Goal: Information Seeking & Learning: Find specific page/section

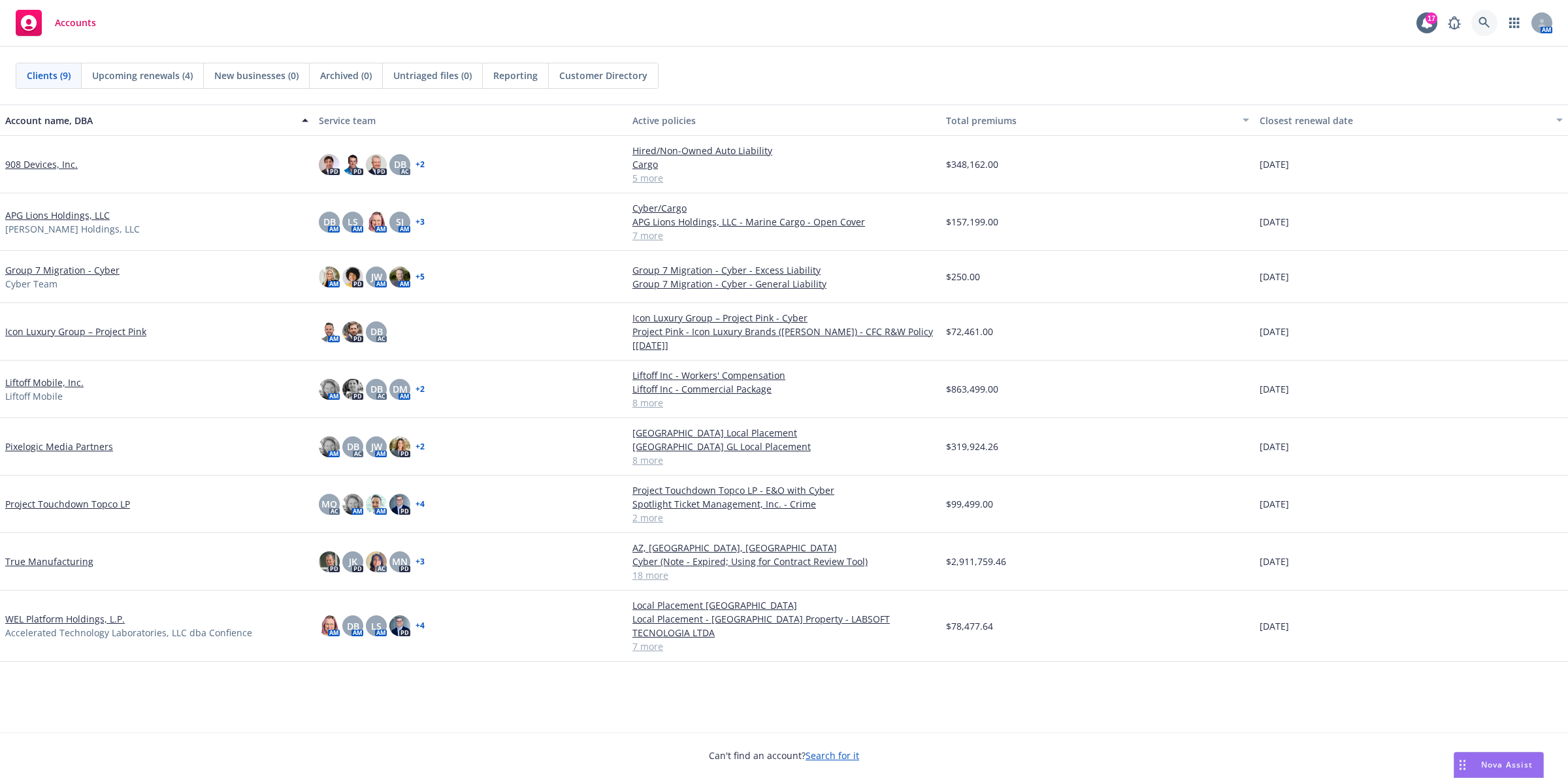
click at [1491, 26] on link at bounding box center [1484, 23] width 26 height 26
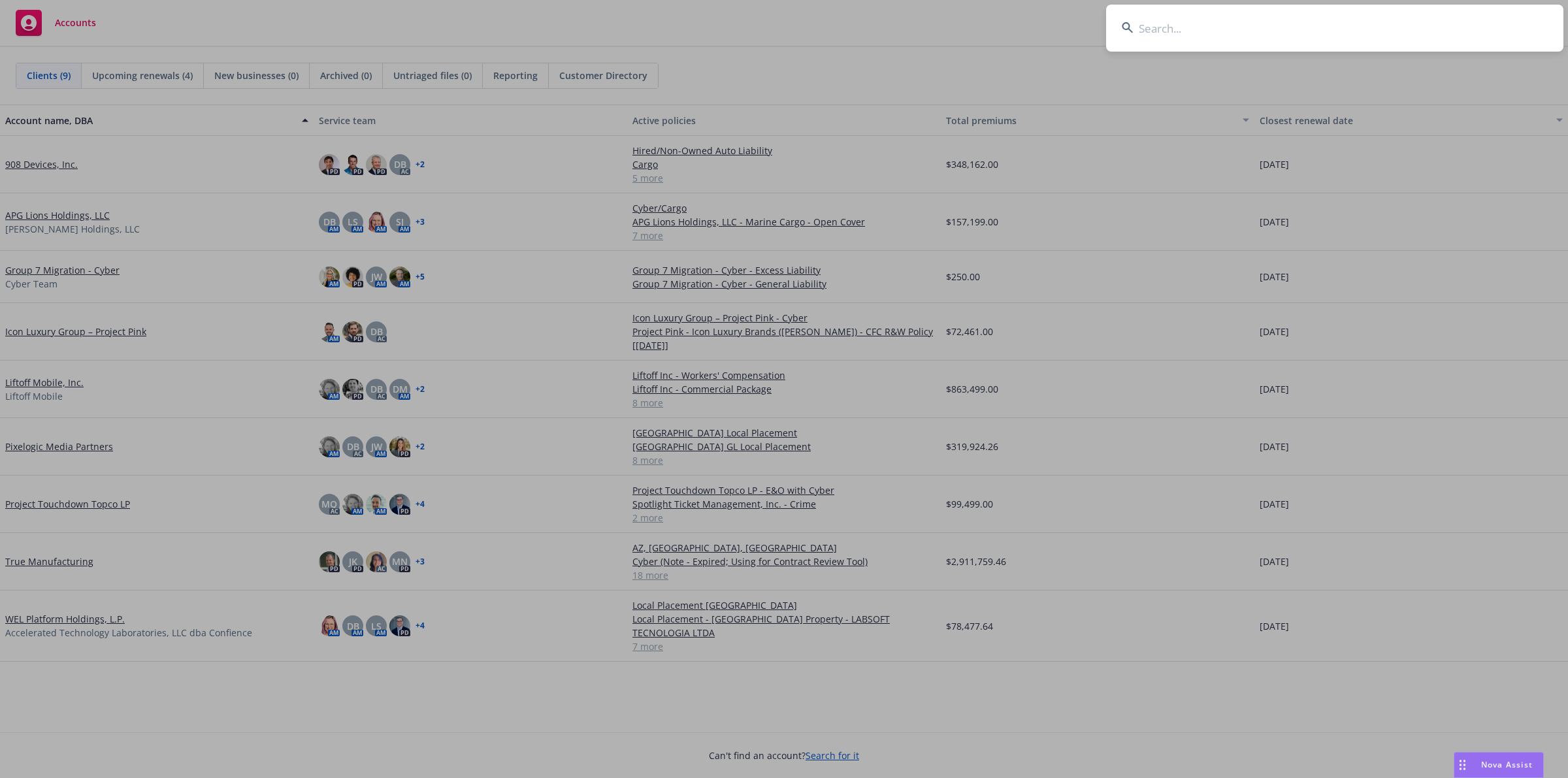
click at [1421, 41] on input at bounding box center [1335, 28] width 458 height 47
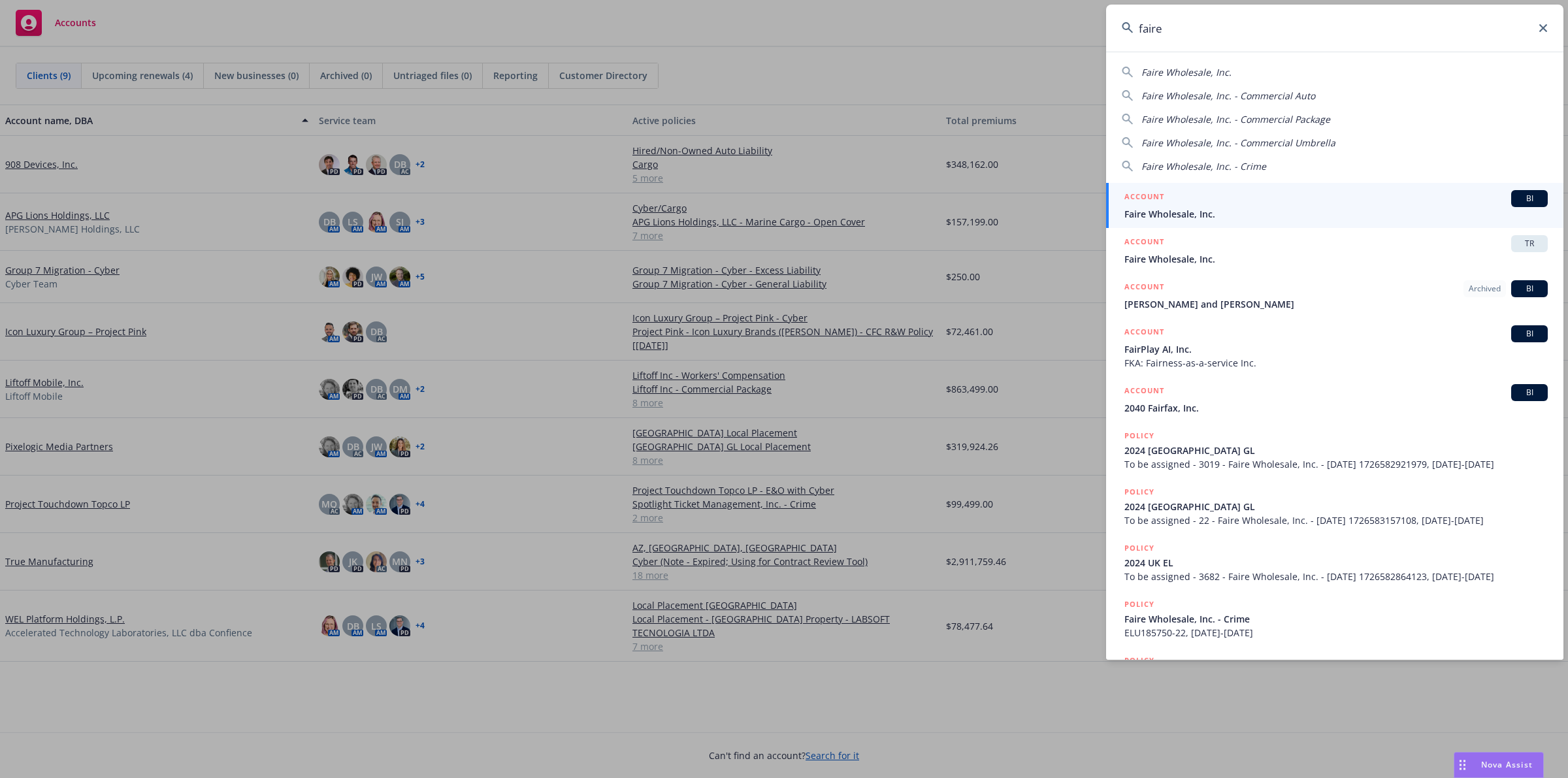
type input "faire"
click at [1222, 209] on span "Faire Wholesale, Inc." at bounding box center [1336, 214] width 424 height 14
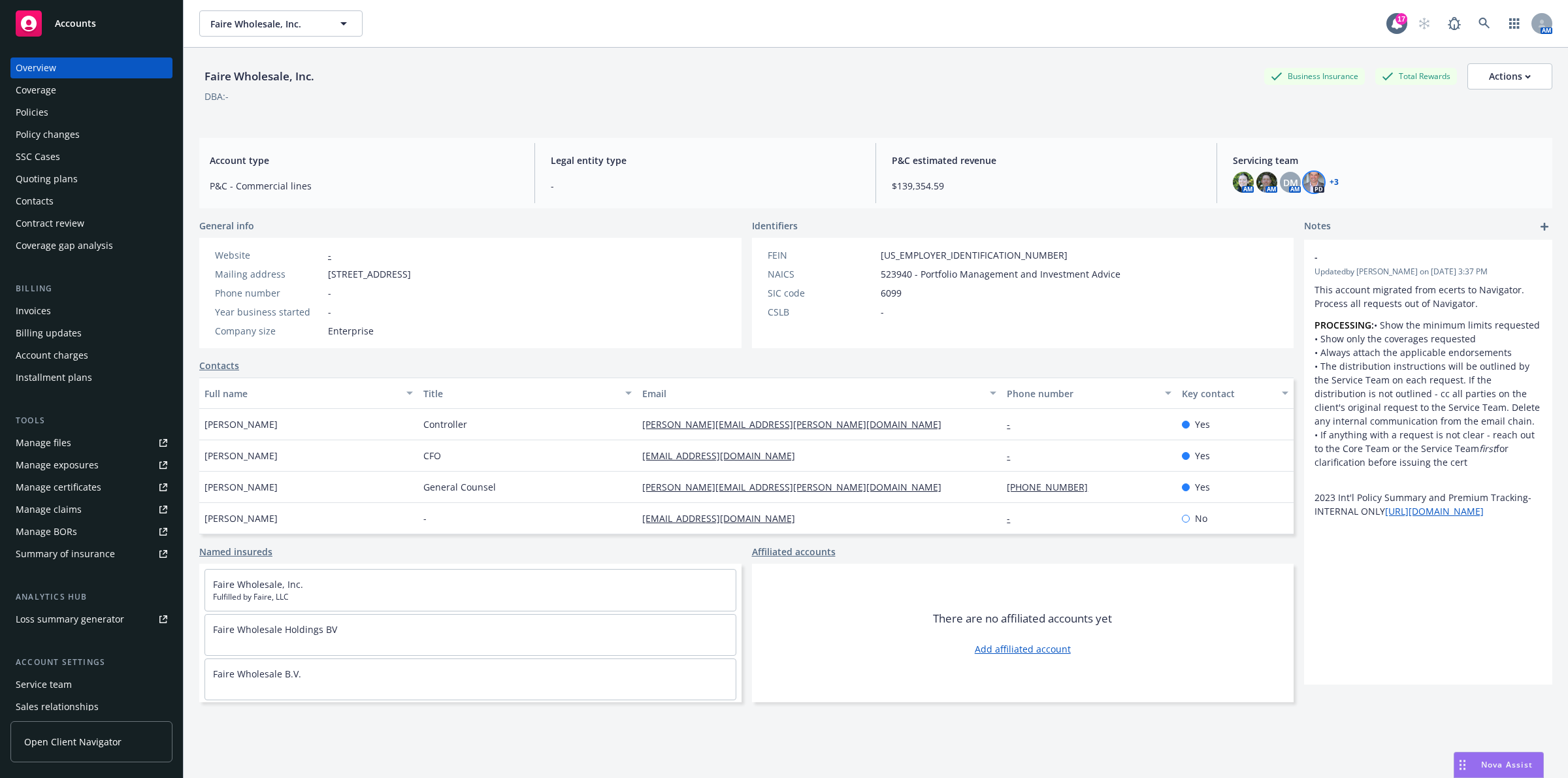
click at [1310, 181] on img at bounding box center [1313, 182] width 21 height 21
click at [1295, 215] on icon "close" at bounding box center [1297, 217] width 8 height 8
click at [1330, 183] on link "+ 3" at bounding box center [1335, 182] width 9 height 8
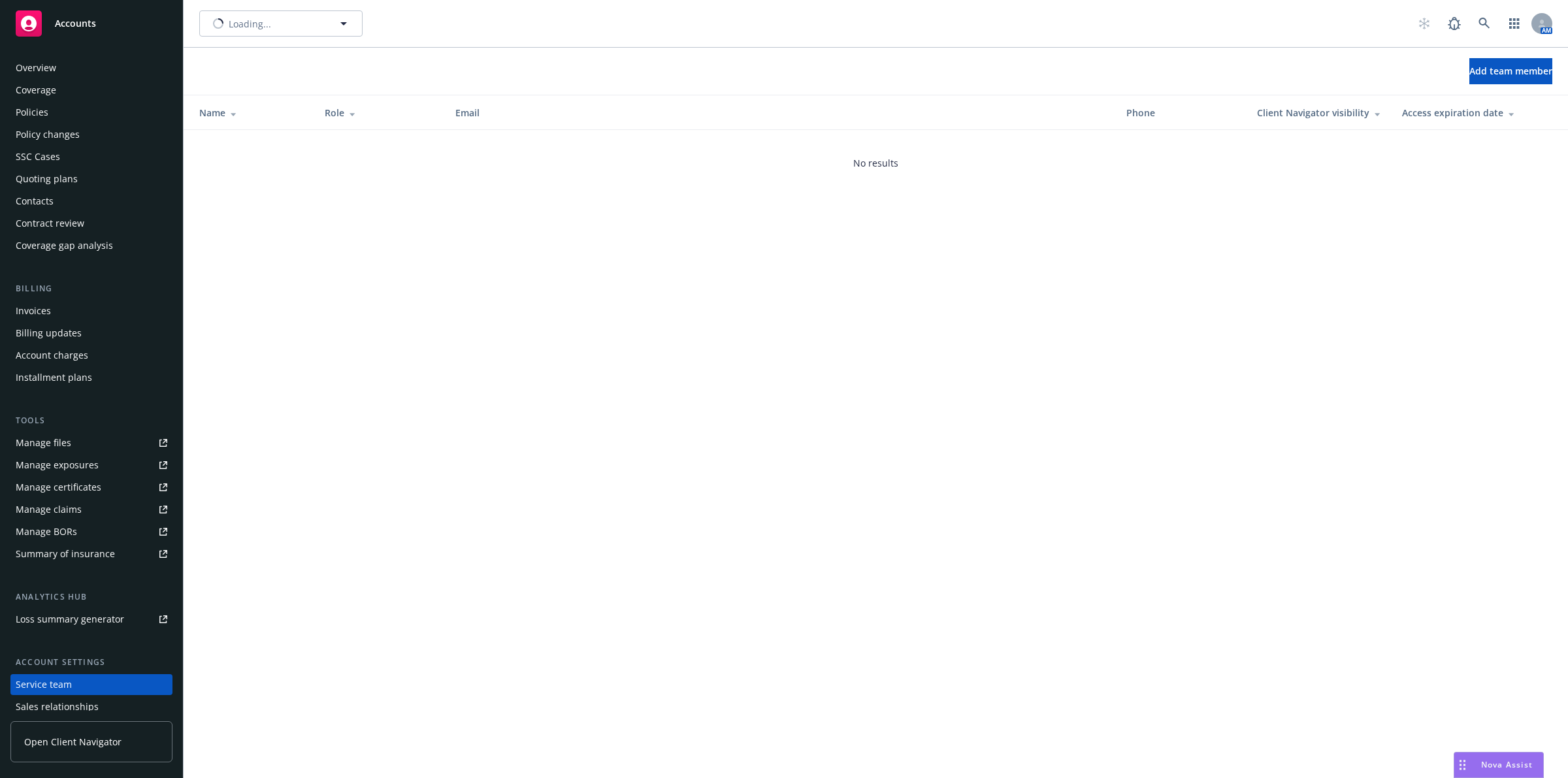
scroll to position [73, 0]
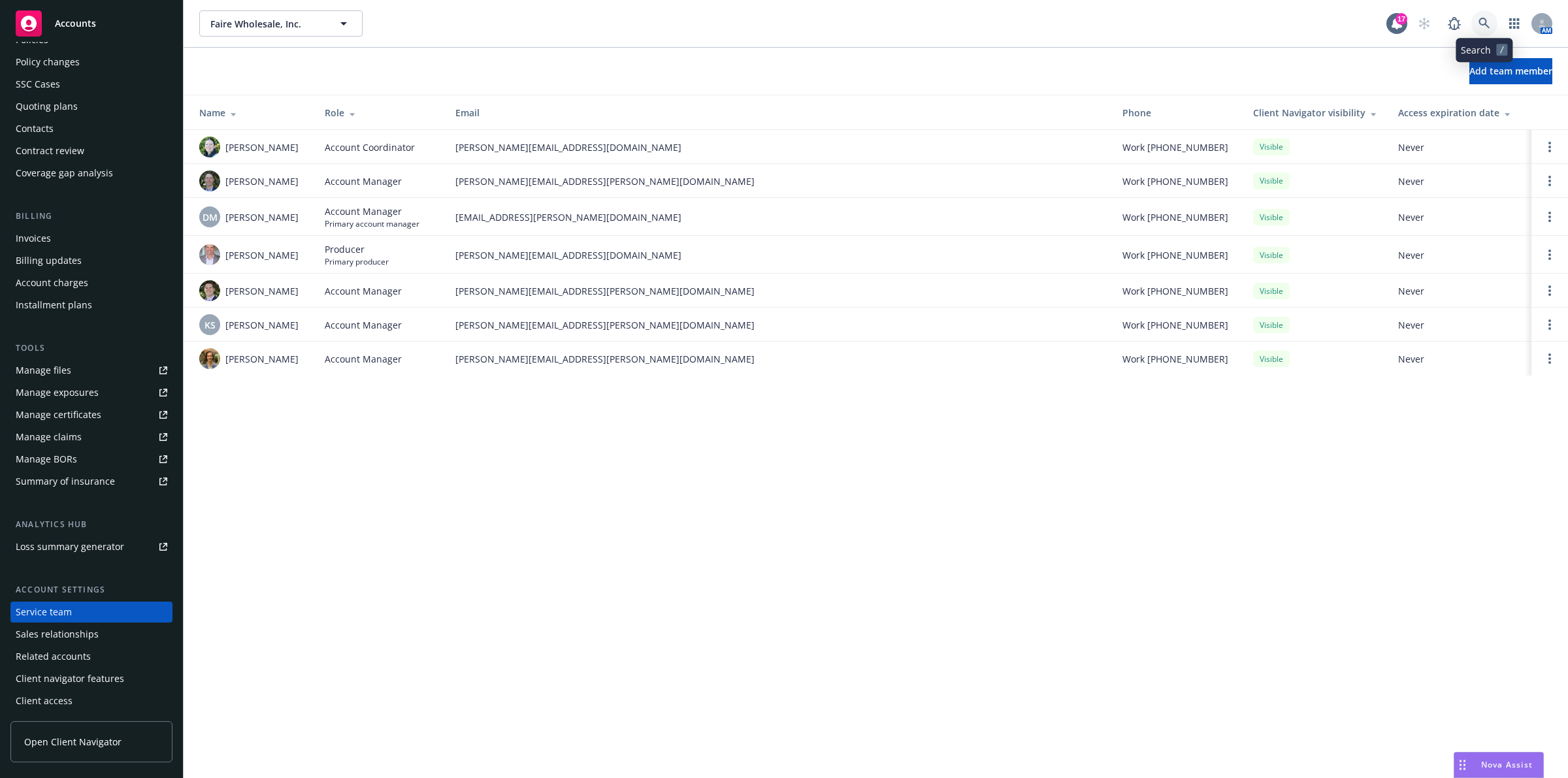
click at [1485, 30] on link at bounding box center [1484, 23] width 26 height 26
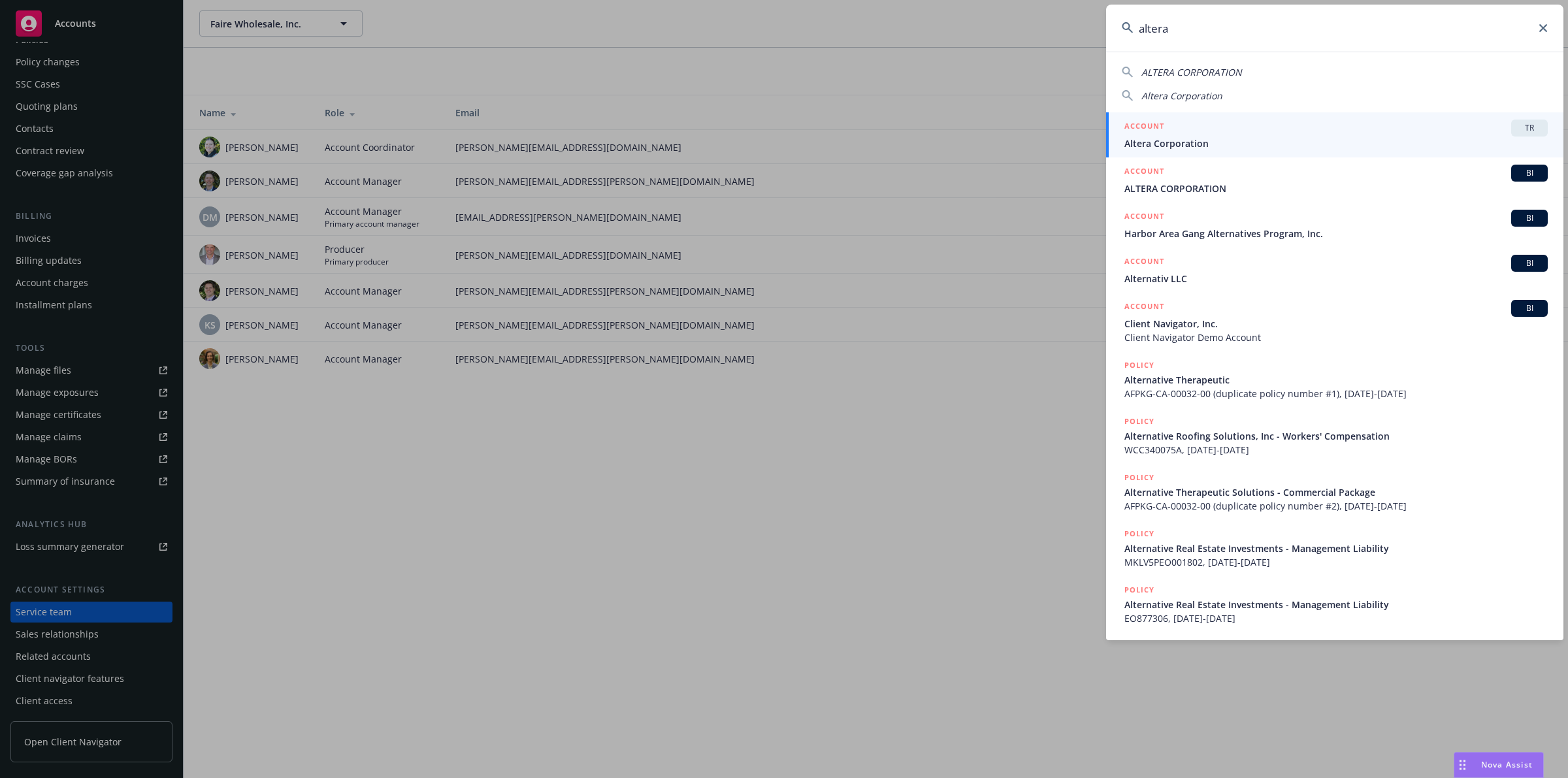
type input "altera"
click at [1269, 183] on span "ALTERA CORPORATION" at bounding box center [1336, 188] width 424 height 14
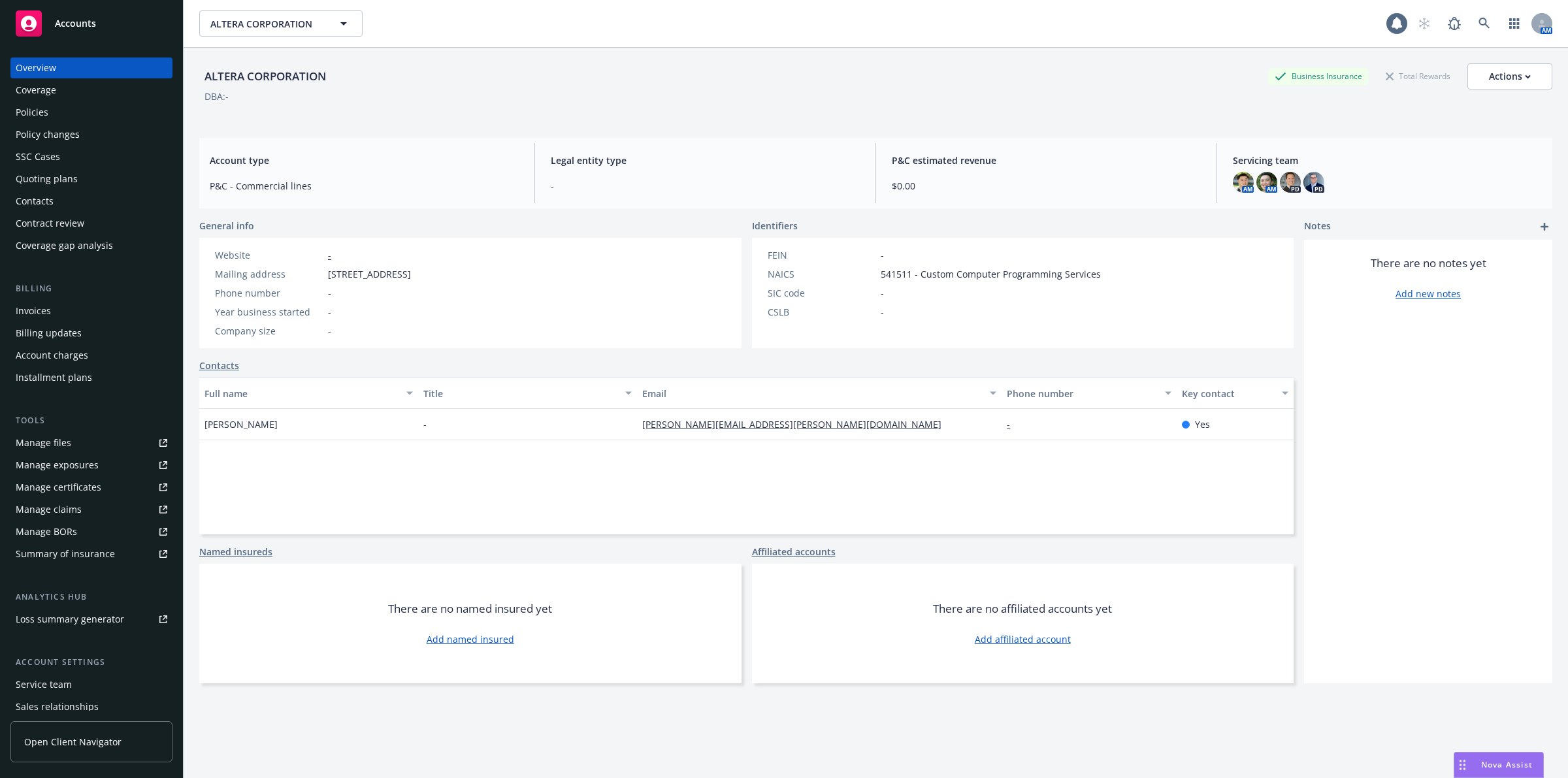
click at [70, 109] on div "Policies" at bounding box center [91, 112] width 151 height 21
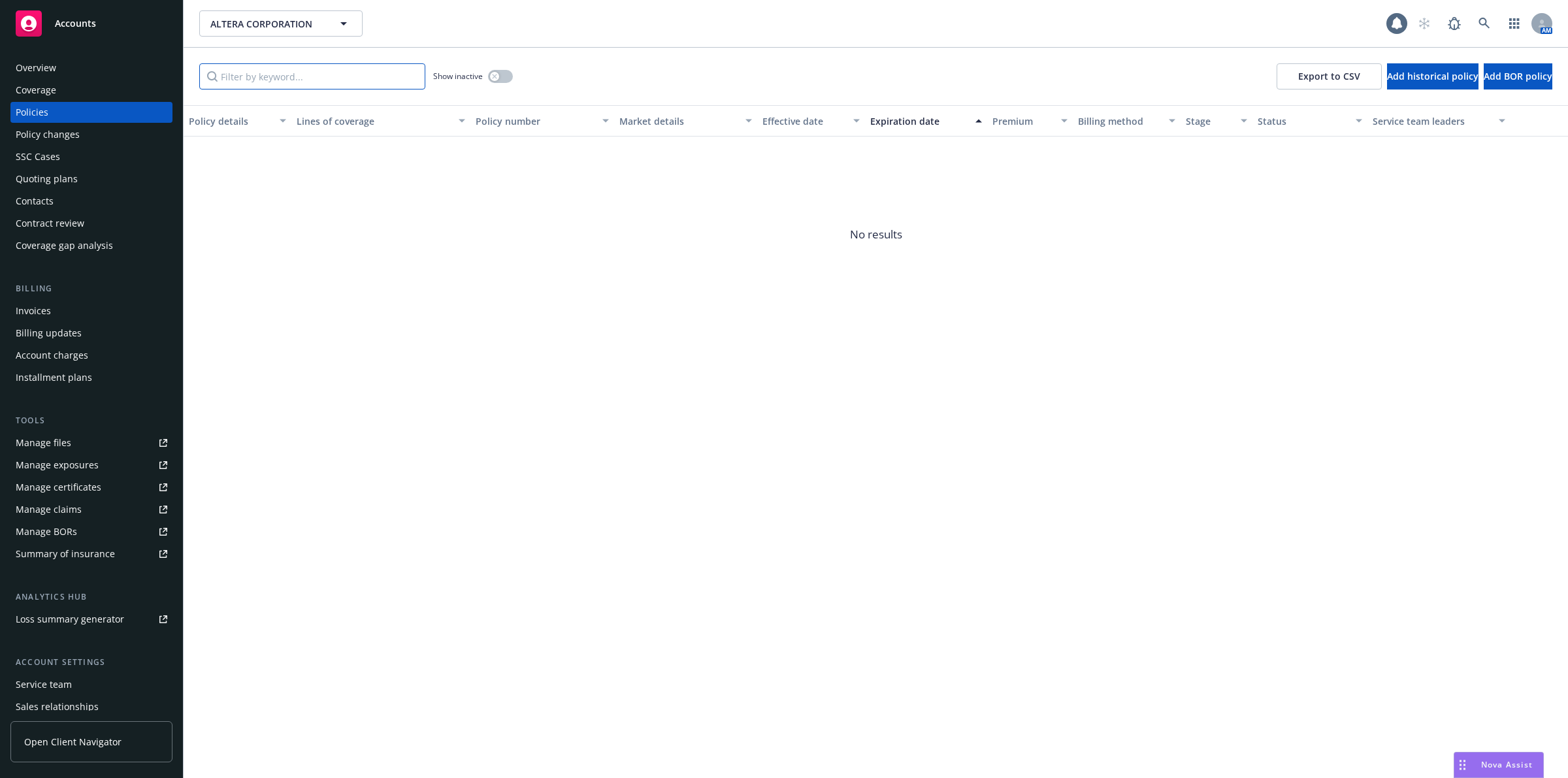
click at [330, 80] on input "Filter by keyword..." at bounding box center [312, 76] width 226 height 26
click at [69, 173] on div "Quoting plans" at bounding box center [47, 179] width 62 height 21
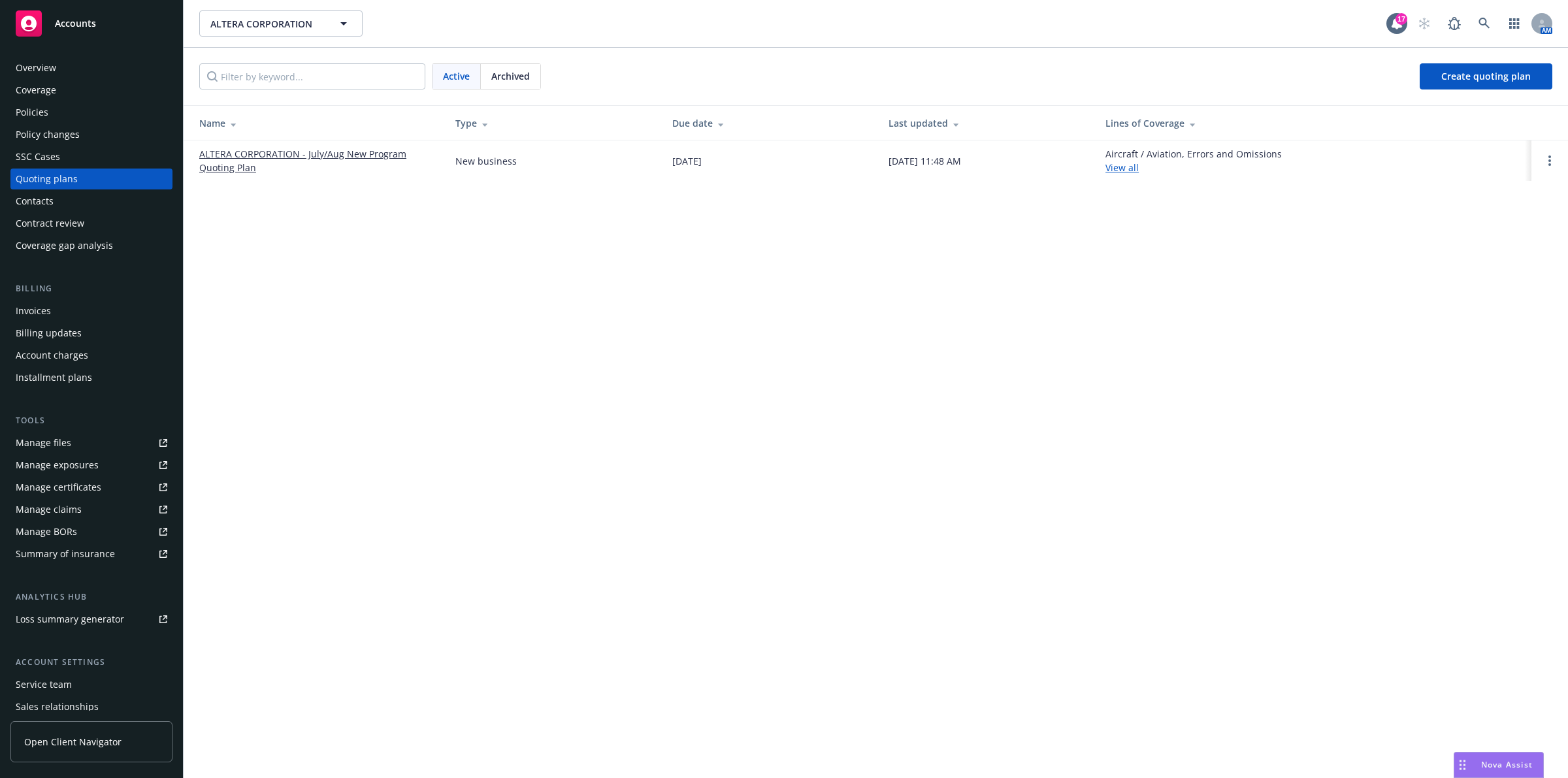
click at [281, 151] on link "ALTERA CORPORATION - July/Aug New Program Quoting Plan" at bounding box center [317, 160] width 235 height 27
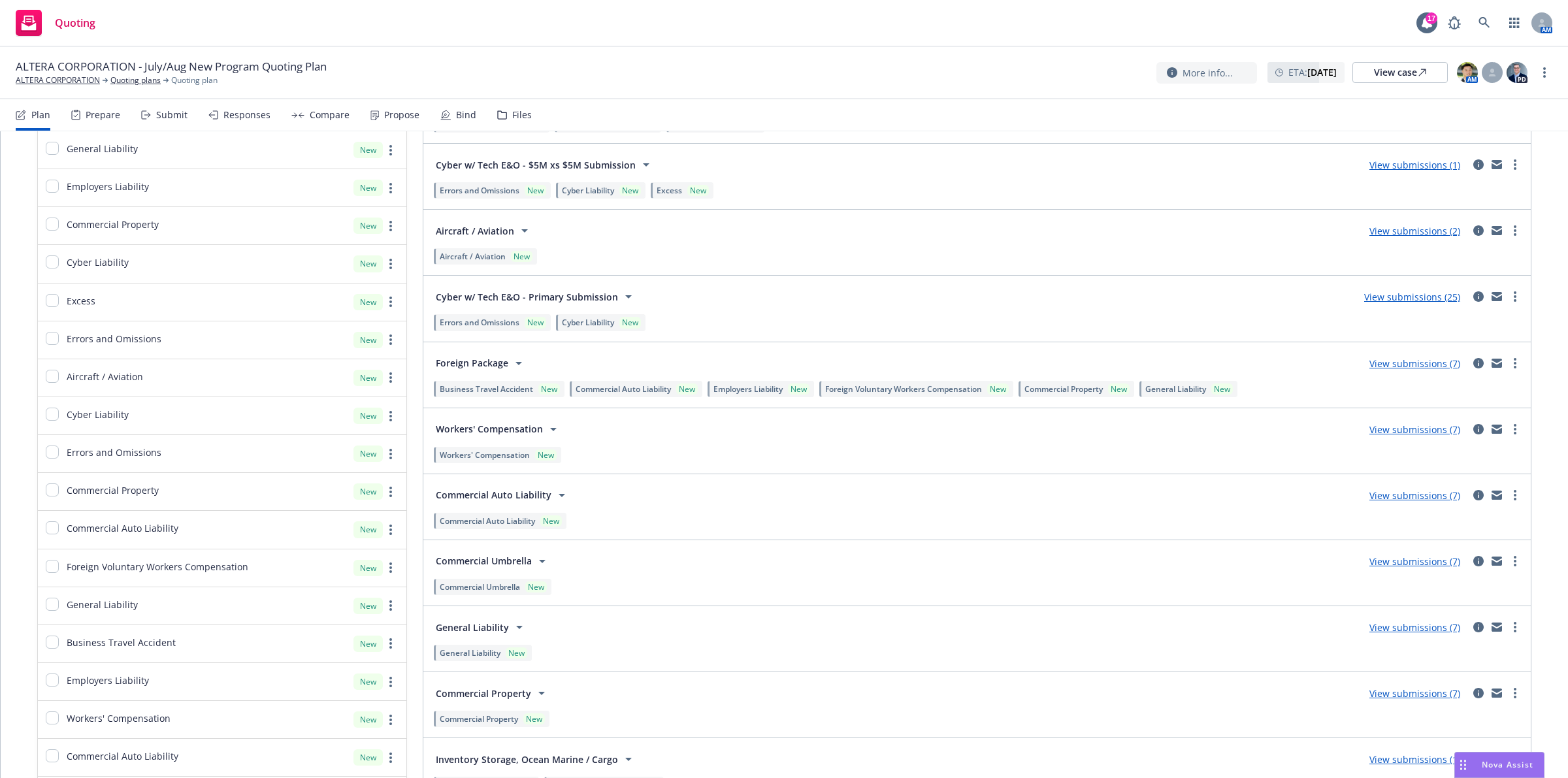
scroll to position [163, 0]
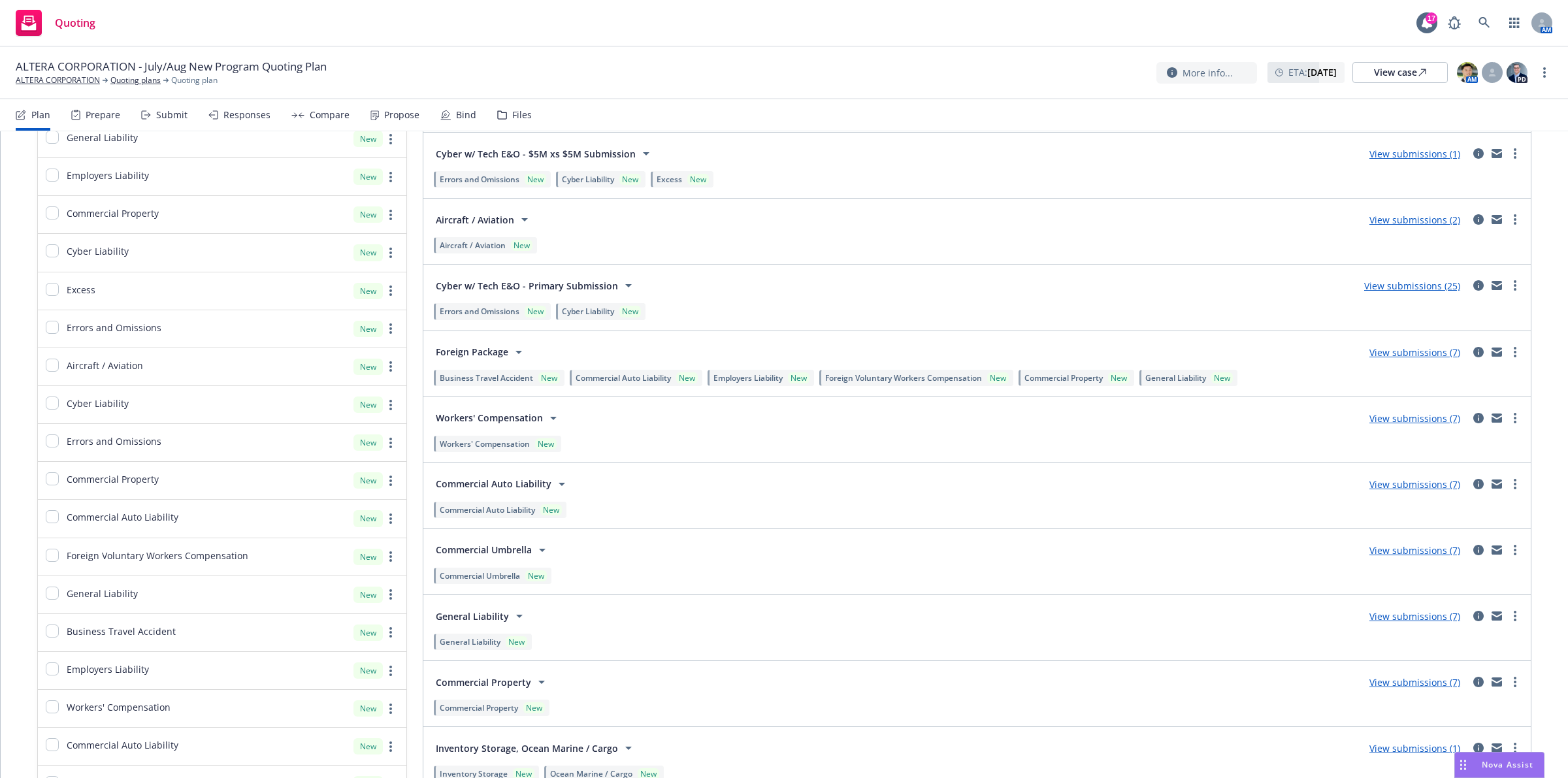
click at [1390, 283] on link "View submissions (25)" at bounding box center [1412, 285] width 96 height 13
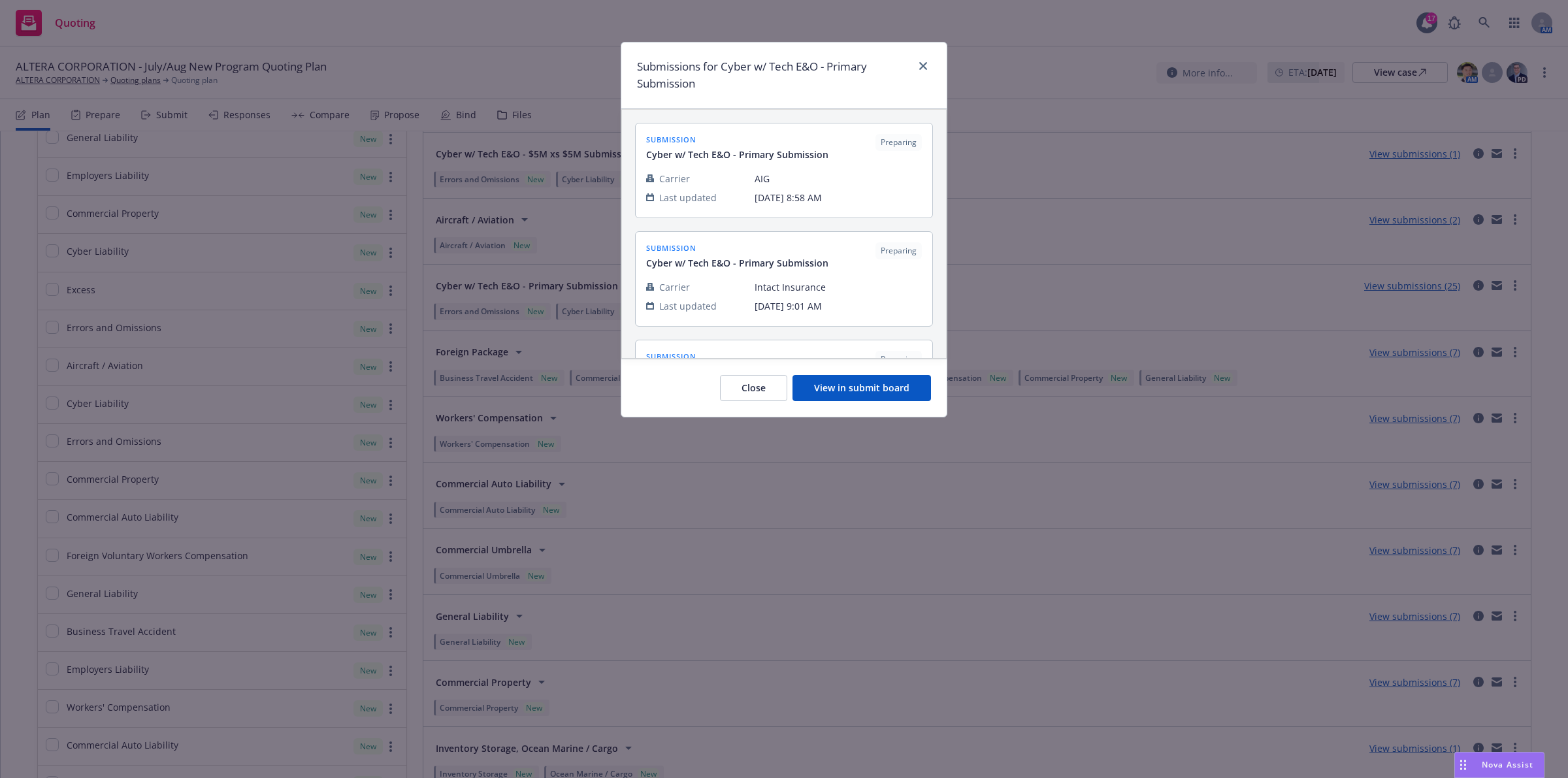
click at [880, 395] on button "View in submit board" at bounding box center [862, 387] width 139 height 26
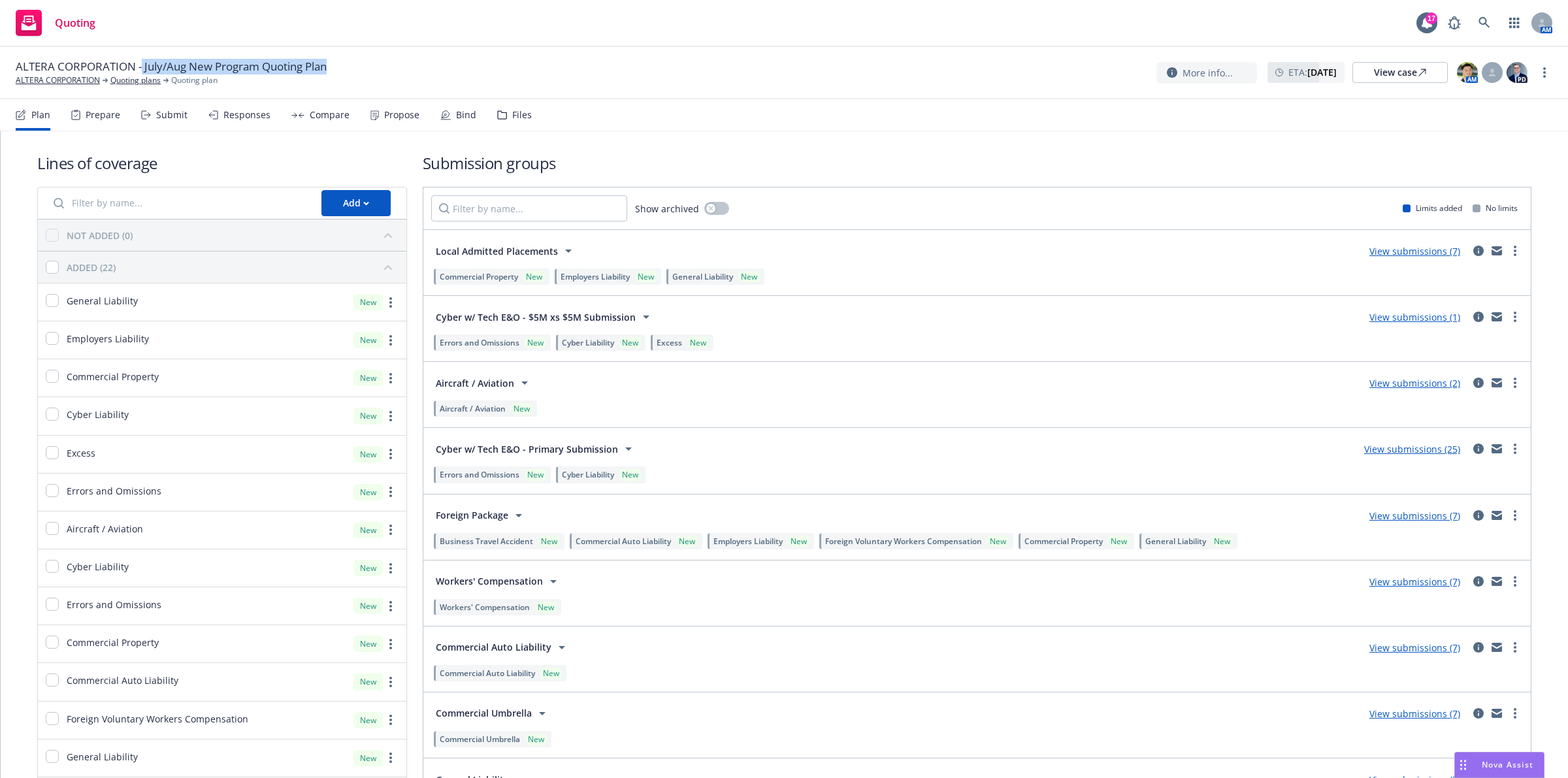
drag, startPoint x: 141, startPoint y: 63, endPoint x: 391, endPoint y: 63, distance: 250.0
click at [386, 63] on div "ALTERA CORPORATION - July/Aug New Program Quoting Plan ALTERA CORPORATION Quoti…" at bounding box center [784, 72] width 1537 height 27
click at [405, 64] on div "ALTERA CORPORATION - July/Aug New Program Quoting Plan ALTERA CORPORATION Quoti…" at bounding box center [784, 72] width 1537 height 27
click at [134, 72] on span "ALTERA CORPORATION - July/Aug New Program Quoting Plan" at bounding box center [171, 67] width 311 height 16
click at [135, 85] on link "Quoting plans" at bounding box center [135, 81] width 50 height 12
